Goal: Obtain resource: Download file/media

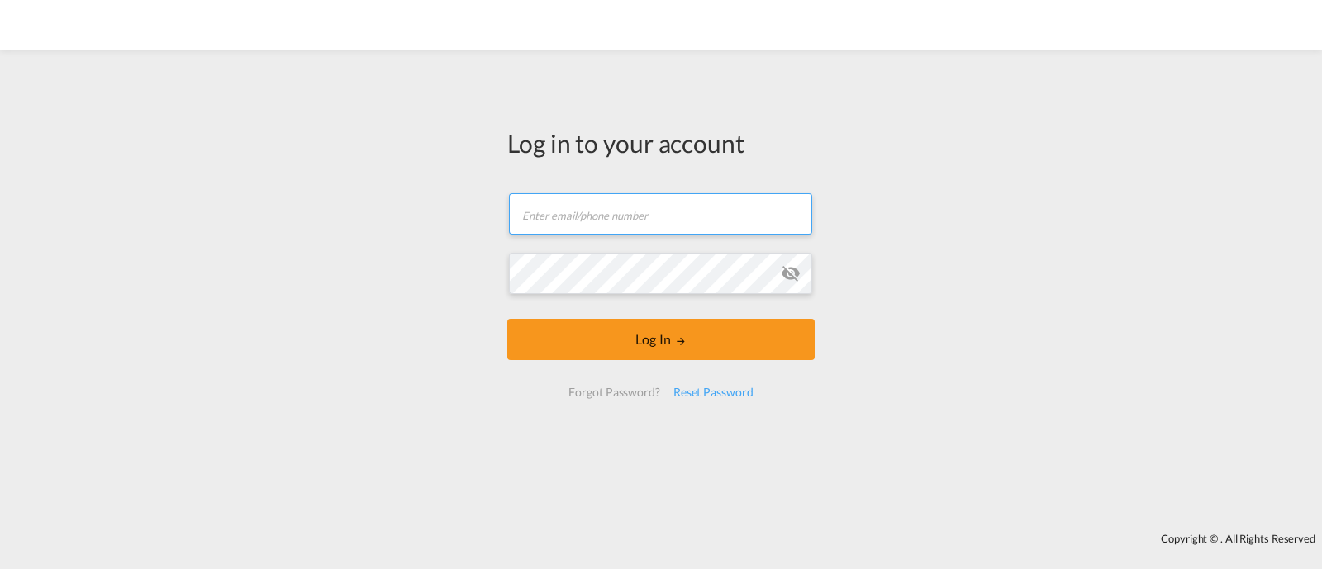
click at [591, 210] on input "text" at bounding box center [660, 213] width 303 height 41
type input "[EMAIL_ADDRESS][DOMAIN_NAME]"
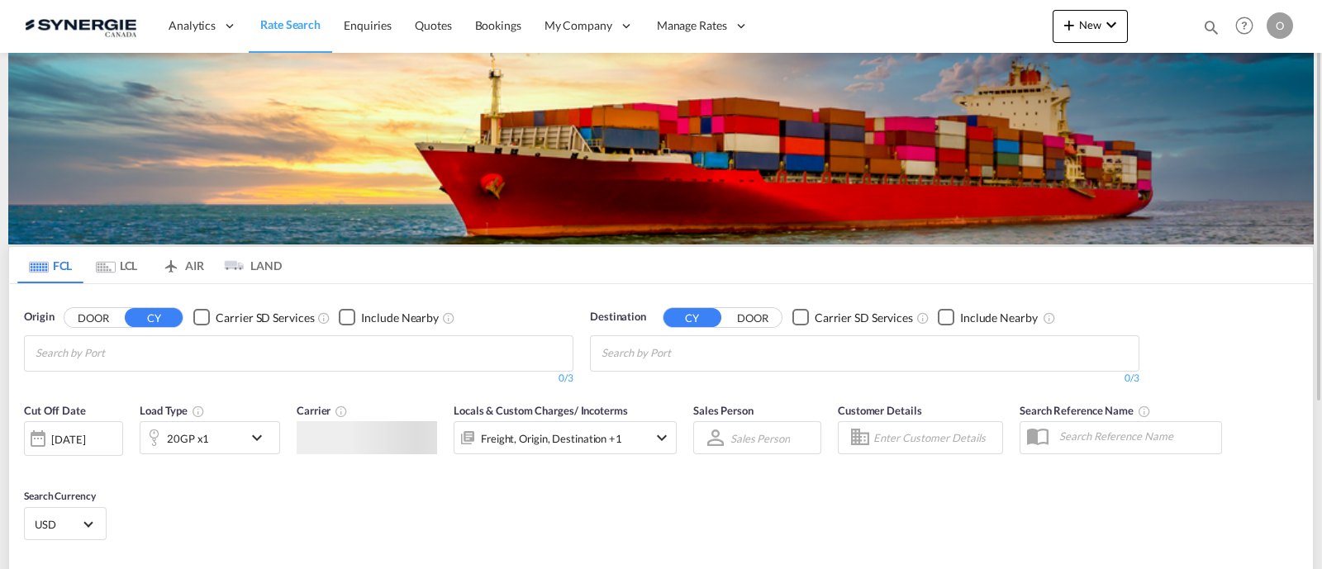
drag, startPoint x: 1215, startPoint y: 30, endPoint x: 1202, endPoint y: 30, distance: 12.4
click at [1215, 29] on md-icon "icon-magnify" at bounding box center [1211, 27] width 18 height 18
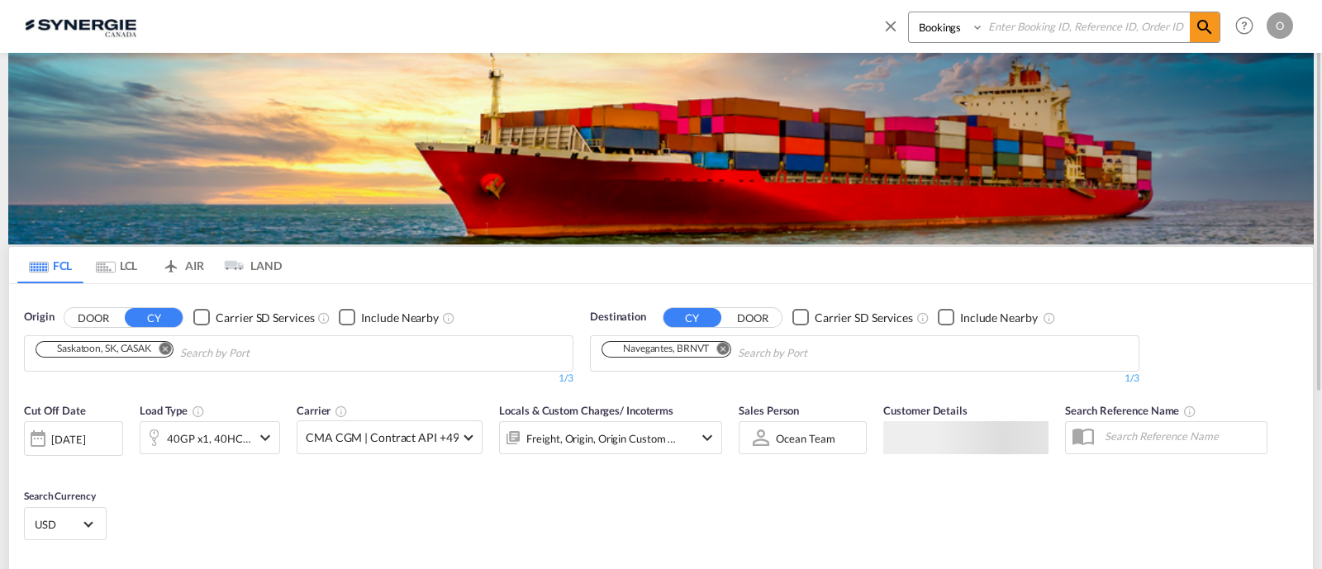
click at [936, 30] on select "Bookings Quotes Enquiries" at bounding box center [948, 27] width 78 height 30
select select "Quotes"
click at [909, 12] on select "Bookings Quotes Enquiries" at bounding box center [948, 27] width 78 height 30
click at [1036, 37] on input at bounding box center [1087, 26] width 206 height 29
paste input "SYC000013939"
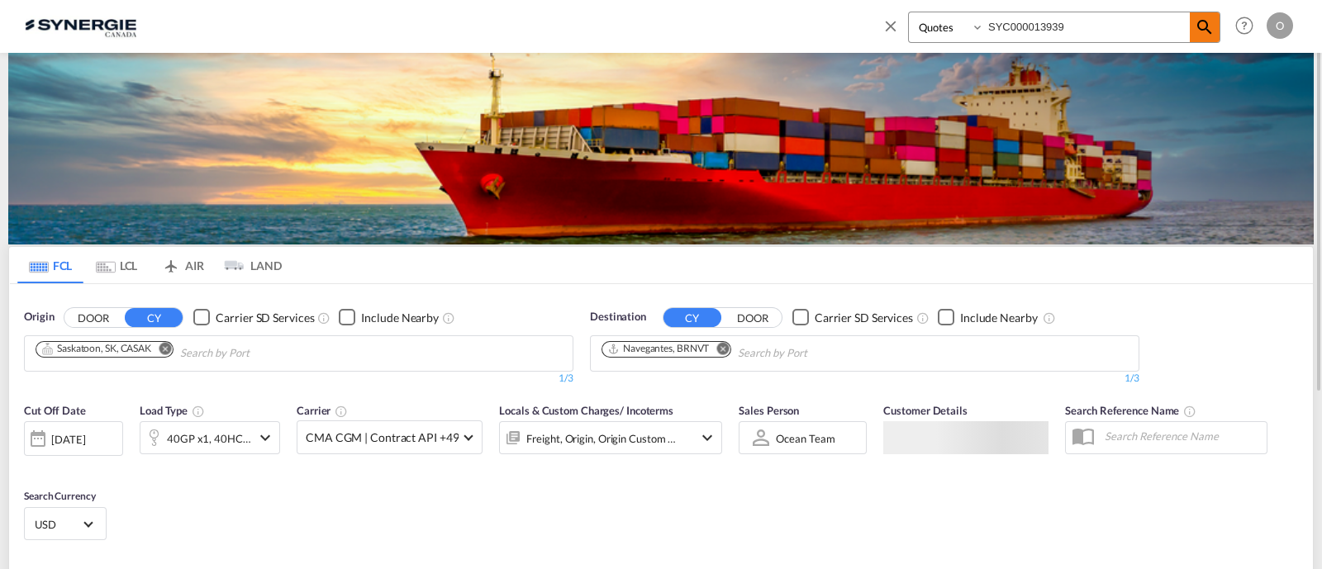
type input "SYC000013939"
click at [1206, 19] on md-icon "icon-magnify" at bounding box center [1205, 27] width 20 height 20
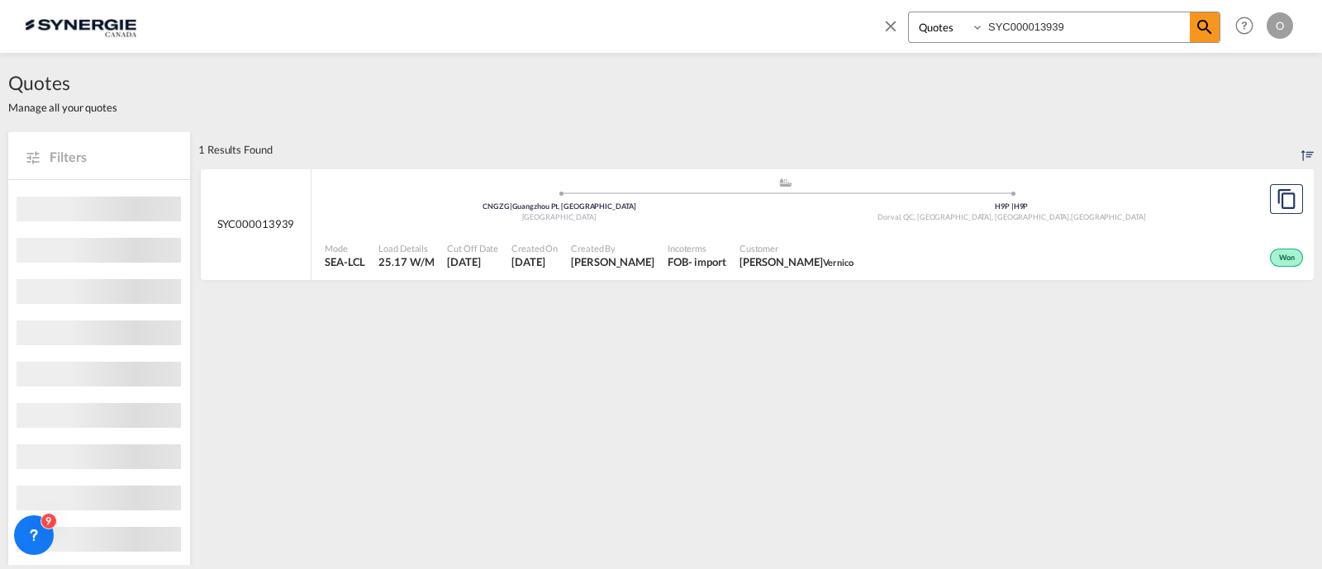
click at [668, 245] on span "Incoterms" at bounding box center [697, 248] width 59 height 12
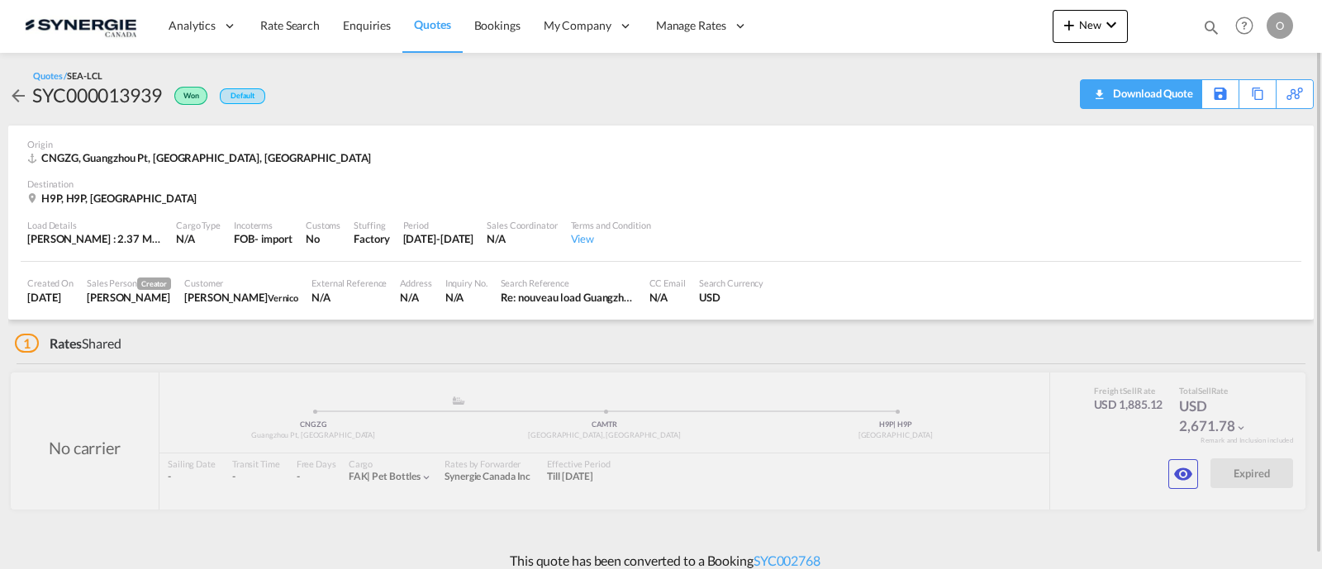
click at [1177, 101] on div "Download Quote" at bounding box center [1151, 93] width 84 height 26
